Goal: Register for event/course

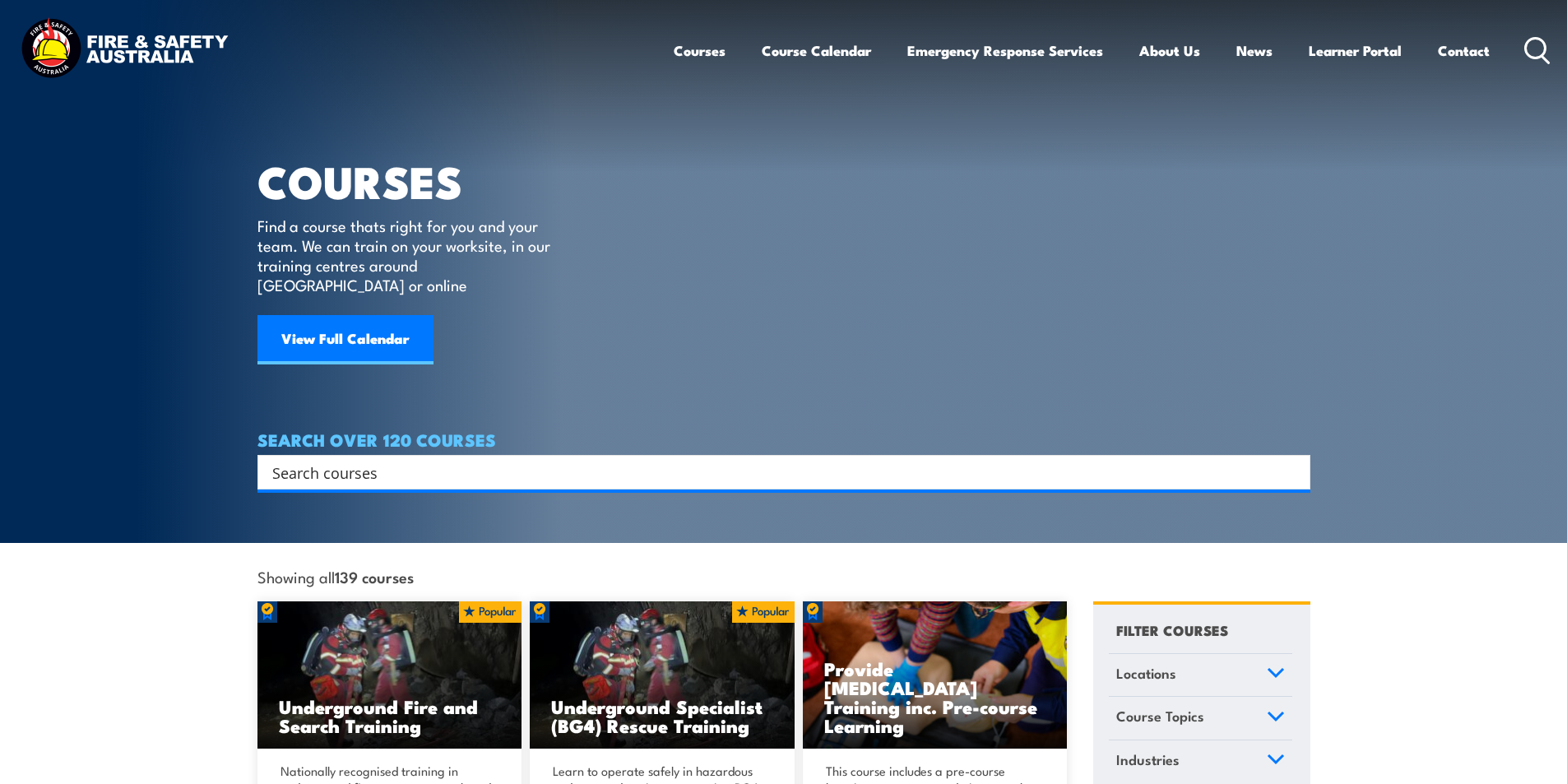
click at [438, 460] on input "Search input" at bounding box center [773, 472] width 1002 height 25
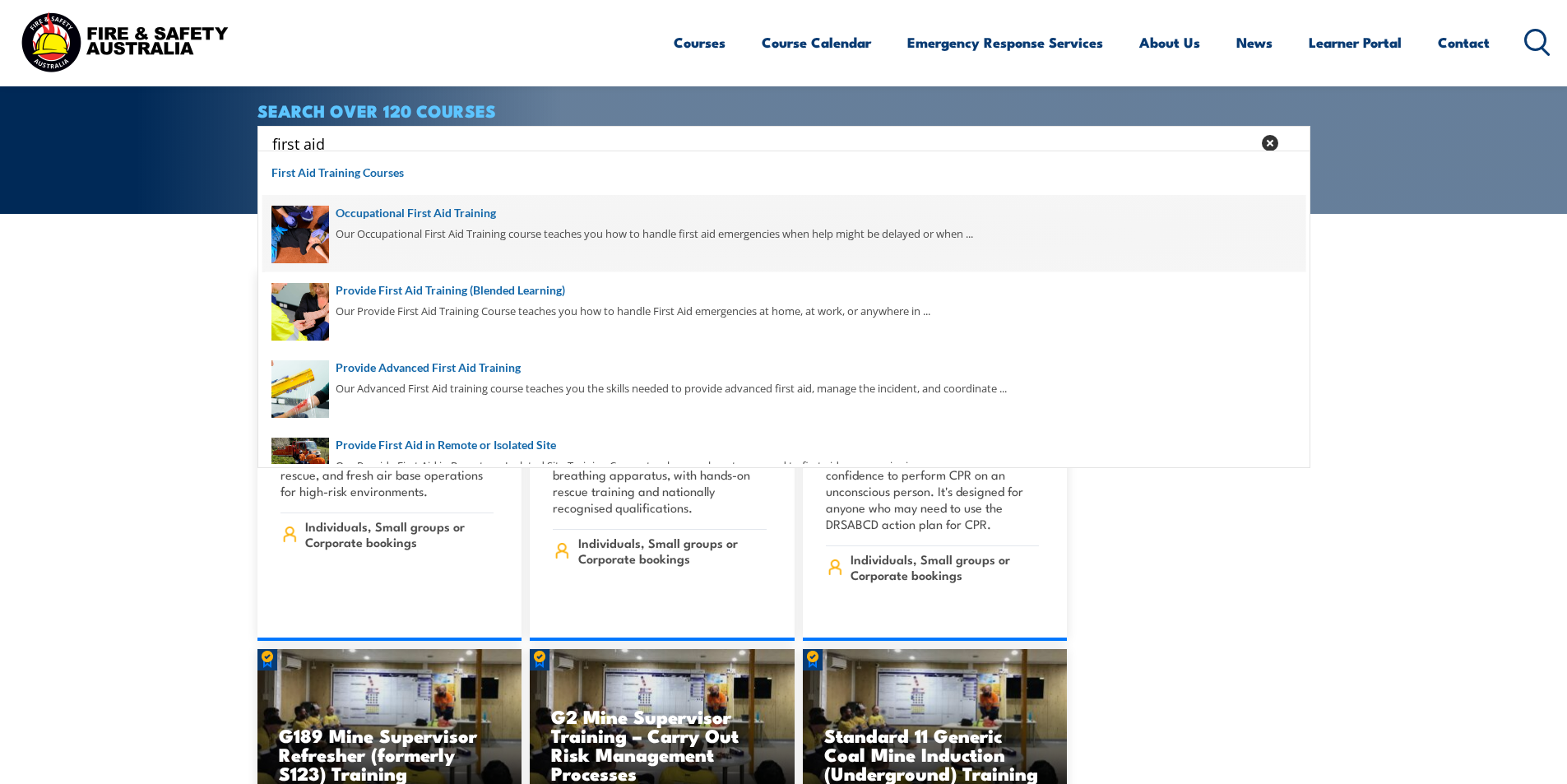
type input "first aid"
click at [435, 230] on span at bounding box center [784, 234] width 1043 height 78
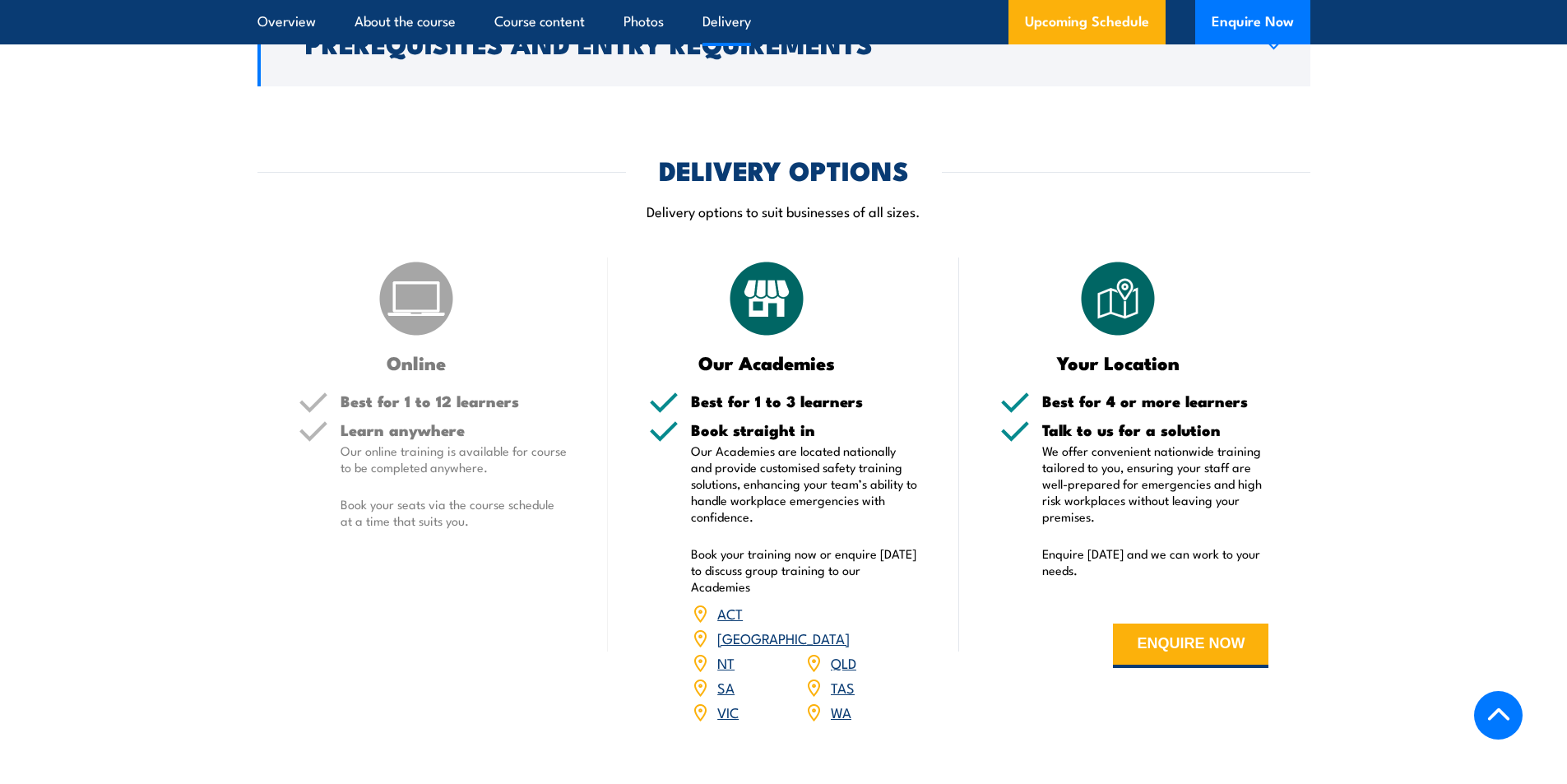
scroll to position [2220, 0]
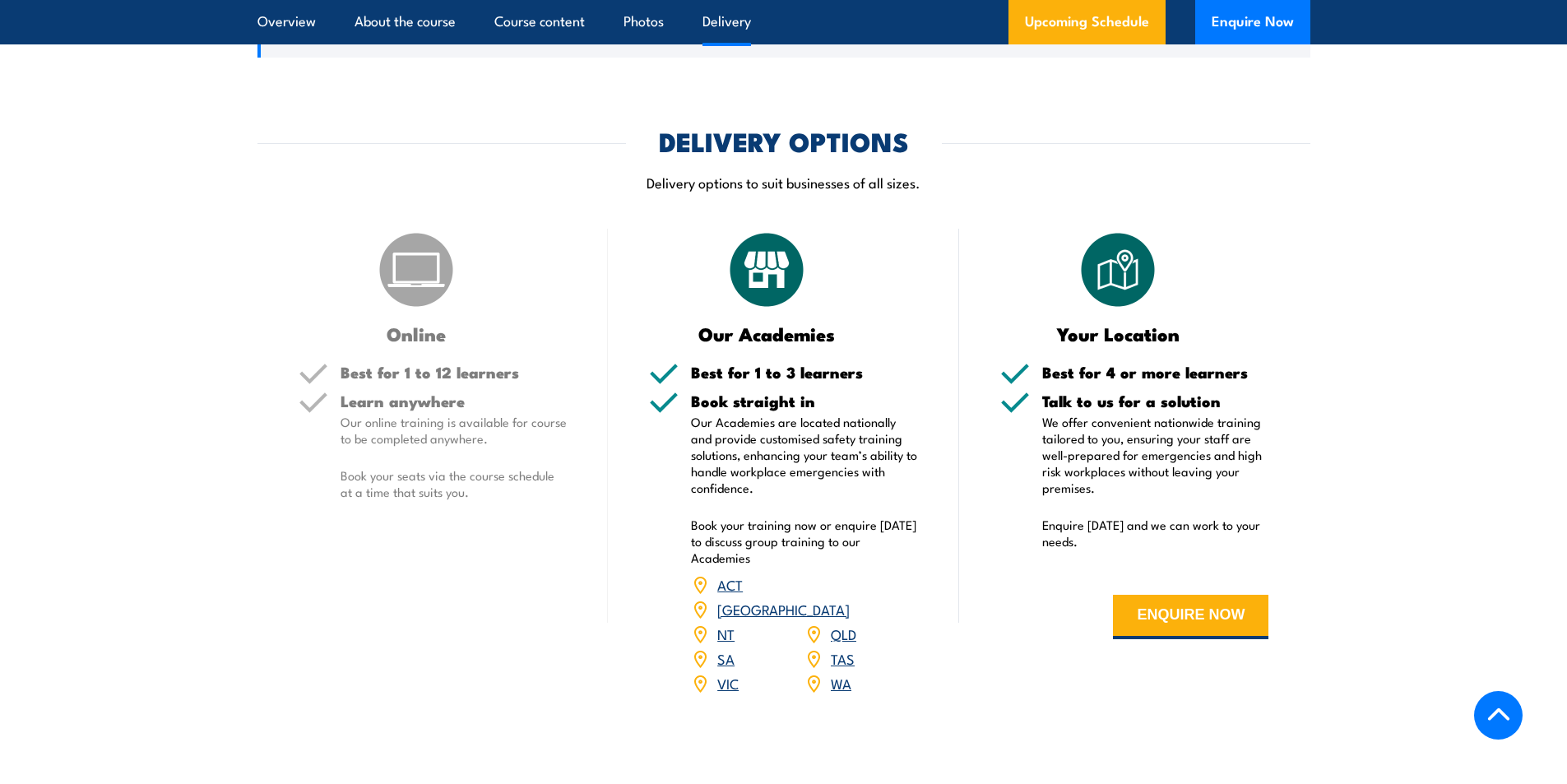
click at [850, 599] on link "NSW" at bounding box center [784, 608] width 132 height 20
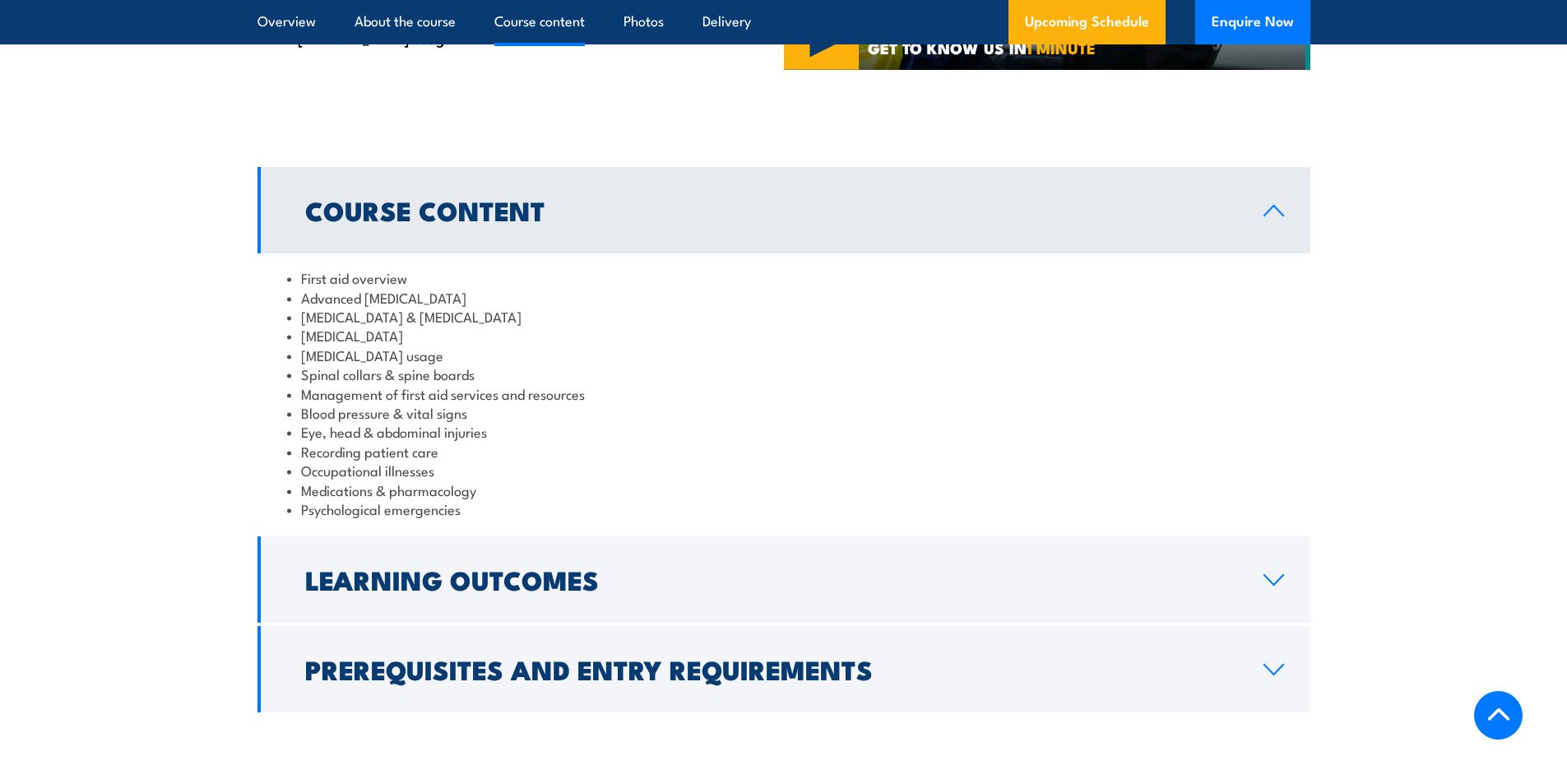
scroll to position [1319, 0]
